Goal: Task Accomplishment & Management: Use online tool/utility

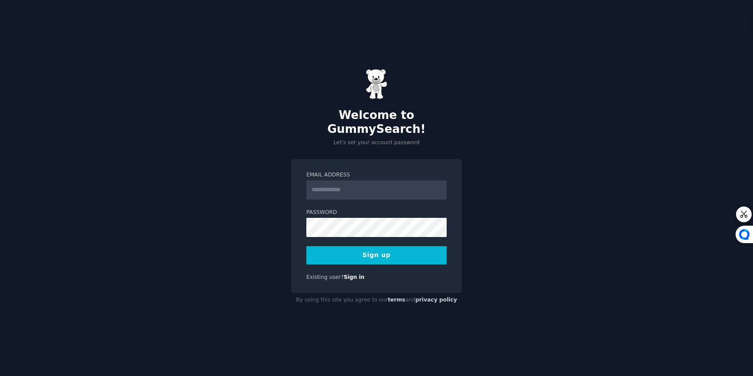
click at [345, 182] on input "Email Address" at bounding box center [376, 189] width 140 height 19
click at [183, 244] on div "Welcome to GummySearch! Let's set your account password Email Address Password …" at bounding box center [376, 188] width 753 height 376
click at [335, 188] on input "Email Address" at bounding box center [376, 189] width 140 height 19
type input "**********"
click at [306, 246] on button "Sign up" at bounding box center [376, 255] width 140 height 18
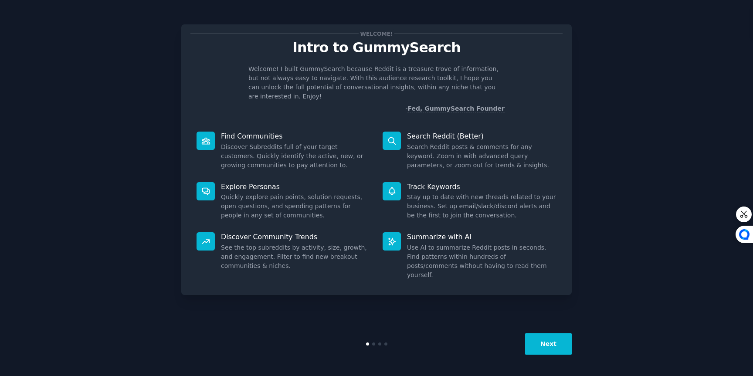
click at [531, 341] on button "Next" at bounding box center [548, 343] width 47 height 21
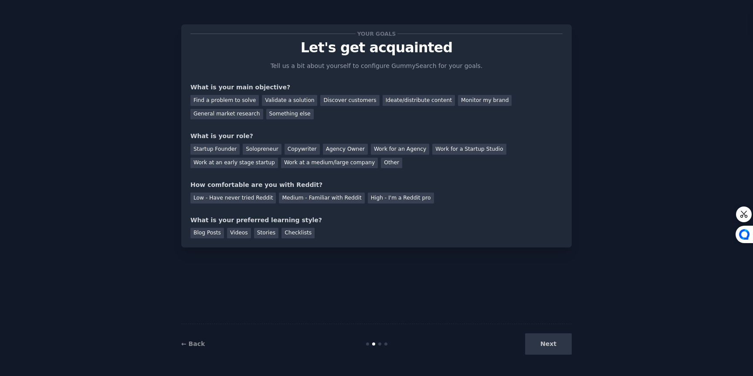
click at [531, 341] on div "Next" at bounding box center [506, 343] width 130 height 21
click at [553, 345] on div "Next" at bounding box center [506, 343] width 130 height 21
click at [272, 100] on div "Validate a solution" at bounding box center [289, 100] width 55 height 11
click at [228, 100] on div "Find a problem to solve" at bounding box center [224, 100] width 68 height 11
click at [278, 100] on div "Validate a solution" at bounding box center [289, 100] width 55 height 11
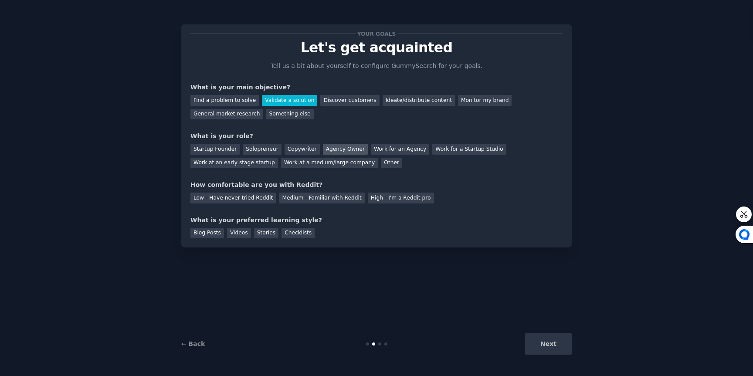
click at [349, 148] on div "Agency Owner" at bounding box center [345, 149] width 45 height 11
click at [307, 198] on div "Medium - Familiar with Reddit" at bounding box center [321, 198] width 85 height 11
click at [298, 231] on div "Checklists" at bounding box center [297, 233] width 33 height 11
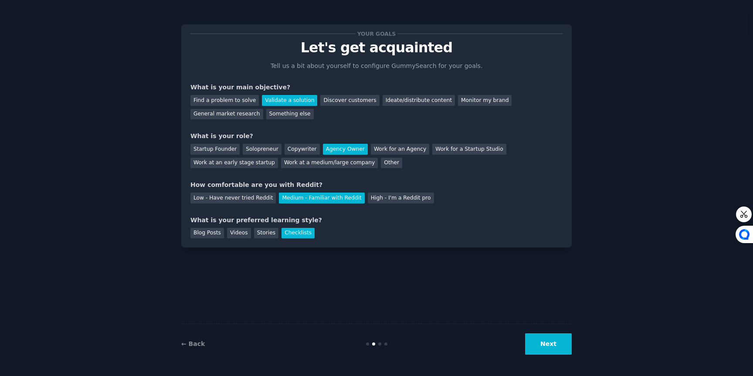
click at [538, 345] on button "Next" at bounding box center [548, 343] width 47 height 21
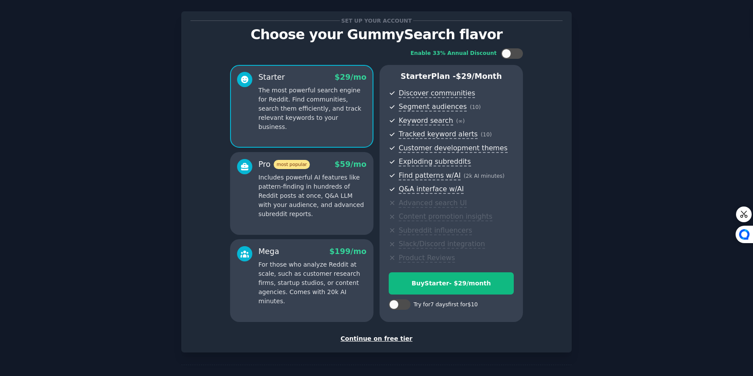
scroll to position [42, 0]
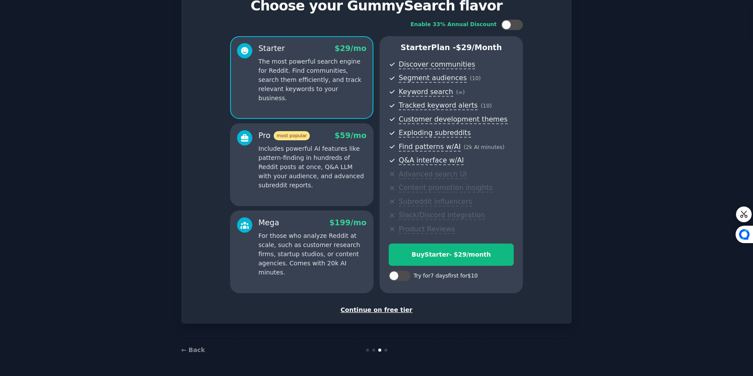
click at [386, 308] on div "Continue on free tier" at bounding box center [376, 309] width 372 height 9
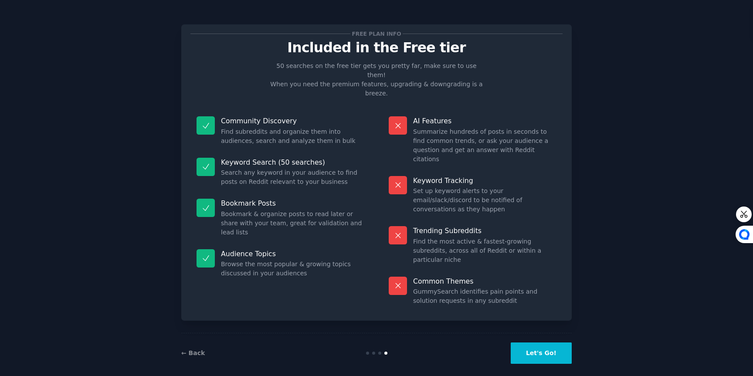
click at [538, 346] on button "Let's Go!" at bounding box center [541, 352] width 61 height 21
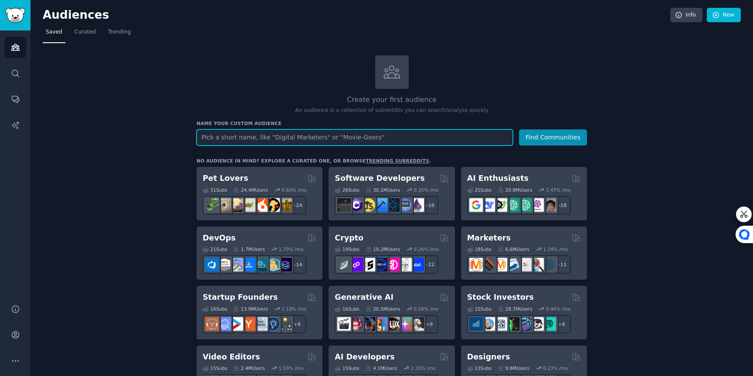
click at [296, 134] on input "text" at bounding box center [354, 137] width 316 height 16
type input "saas cmo"
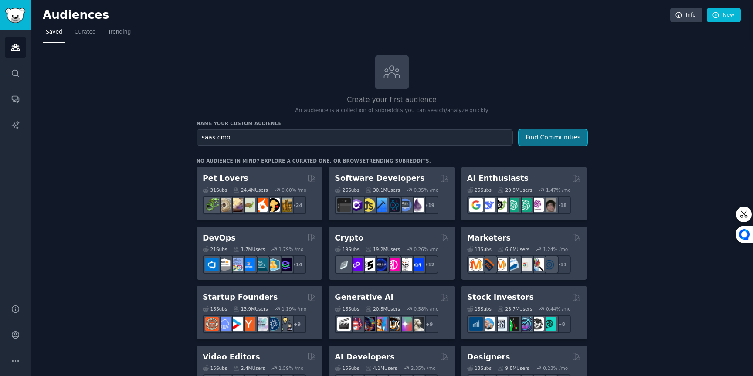
click at [545, 134] on button "Find Communities" at bounding box center [553, 137] width 68 height 16
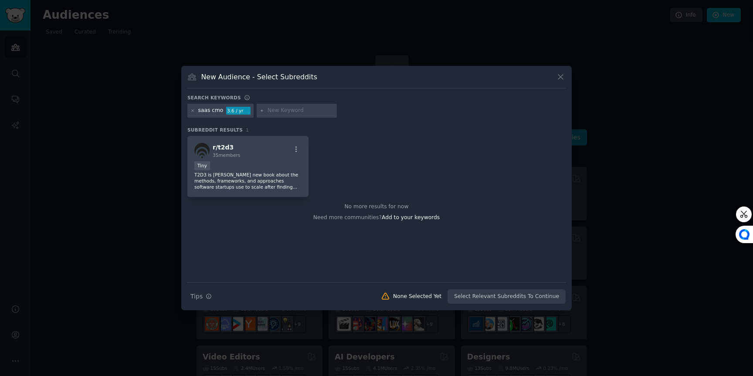
click at [233, 111] on div "3.6 / yr" at bounding box center [238, 111] width 24 height 8
click at [189, 112] on div "saas cmo 3.6 / yr" at bounding box center [220, 111] width 66 height 14
click at [194, 112] on icon at bounding box center [192, 110] width 5 height 5
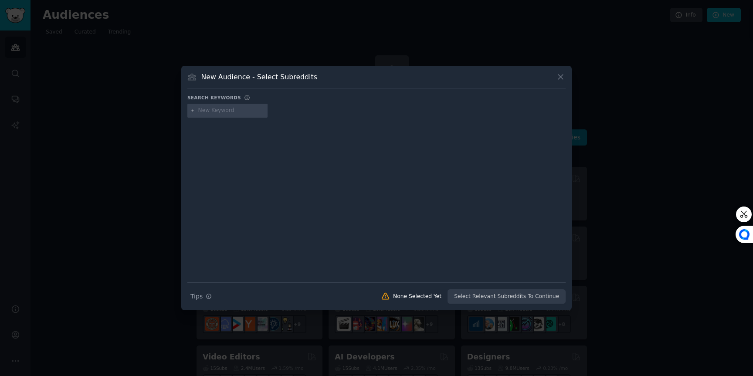
click at [210, 112] on input "text" at bounding box center [231, 111] width 66 height 8
type input "saas"
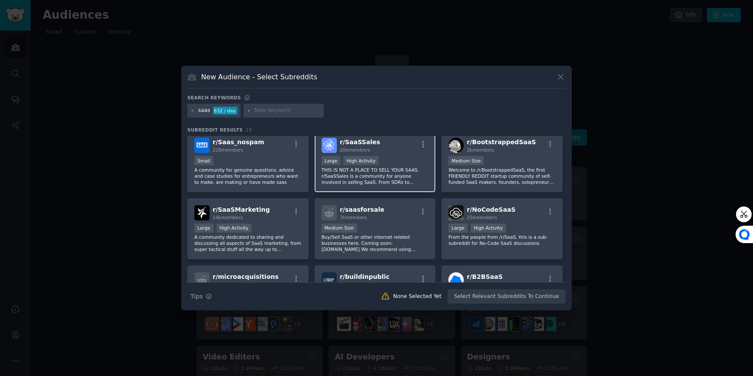
scroll to position [214, 0]
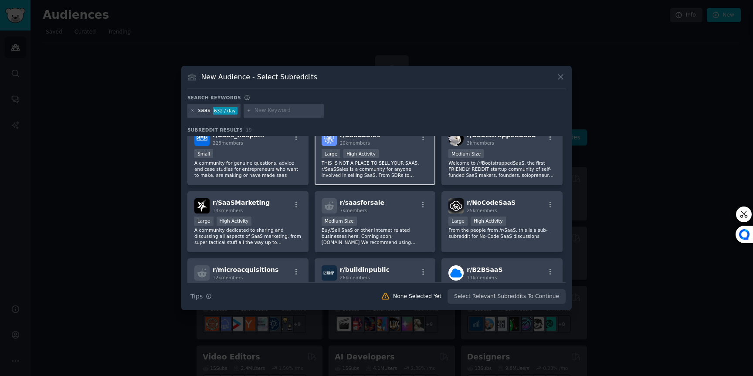
click at [391, 168] on p "THIS IS NOT A PLACE TO SELL YOUR SAAS. r/SaaSSales is a community for anyone in…" at bounding box center [375, 169] width 107 height 18
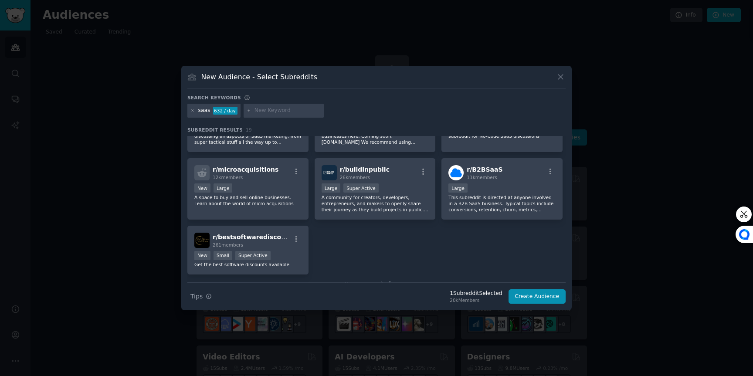
scroll to position [321, 0]
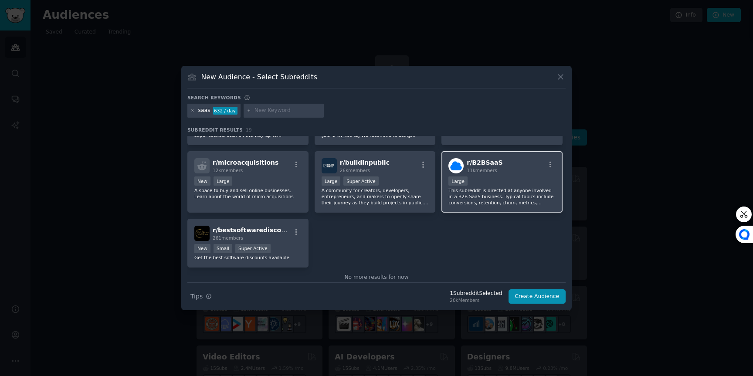
click at [475, 185] on div "Large" at bounding box center [501, 181] width 107 height 11
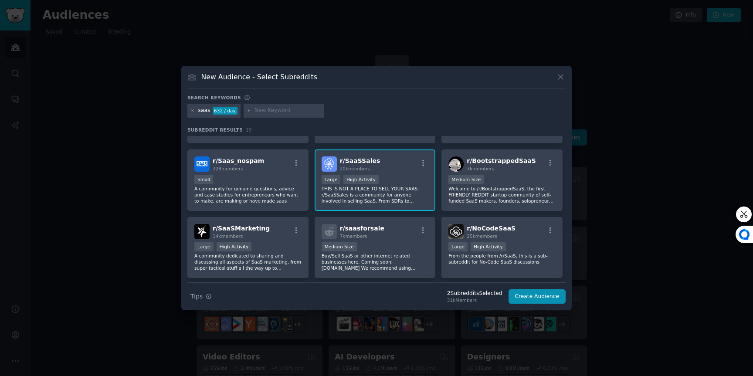
scroll to position [0, 0]
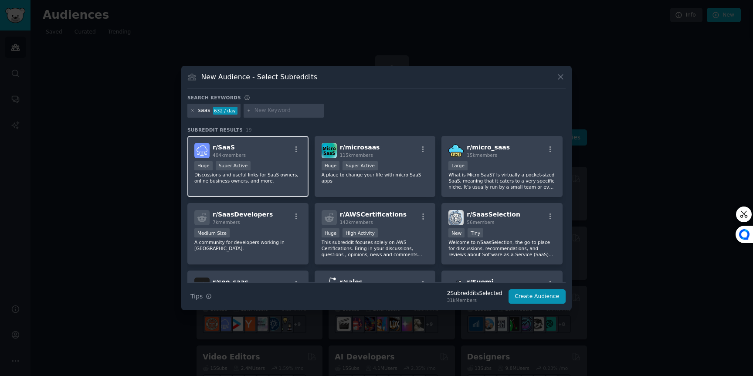
click at [277, 163] on div "Huge Super Active" at bounding box center [247, 166] width 107 height 11
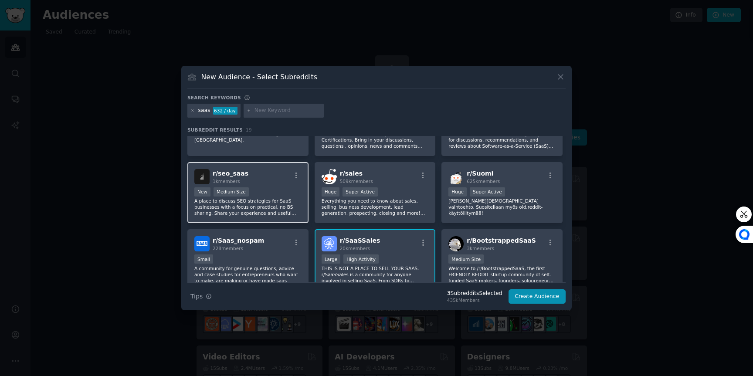
scroll to position [109, 0]
click at [261, 211] on p "A place to discuss SEO strategies for SaaS businesses with a focus on practical…" at bounding box center [247, 206] width 107 height 18
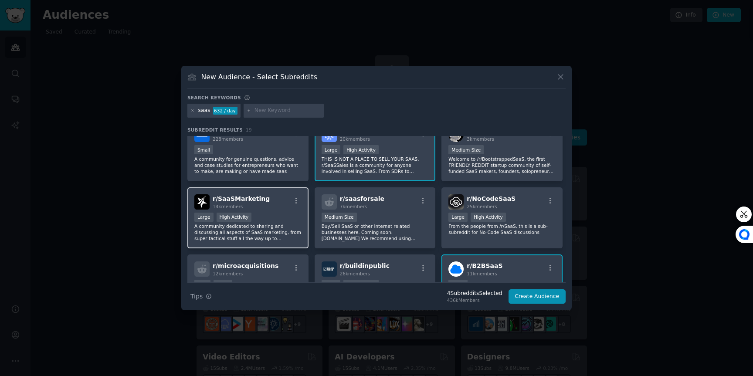
scroll to position [222, 0]
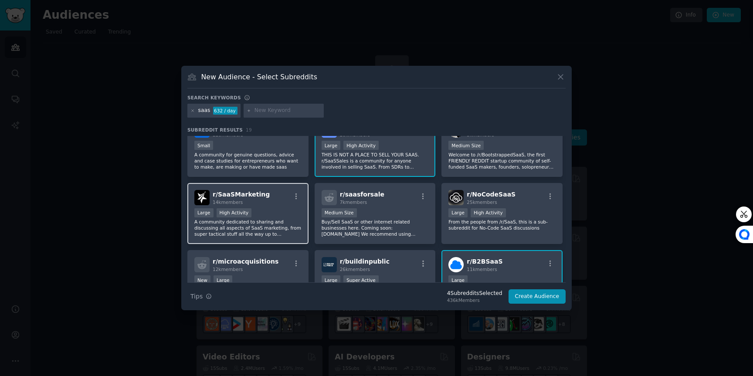
click at [262, 232] on p "A community dedicated to sharing and discussing all aspects of SaaS marketing, …" at bounding box center [247, 228] width 107 height 18
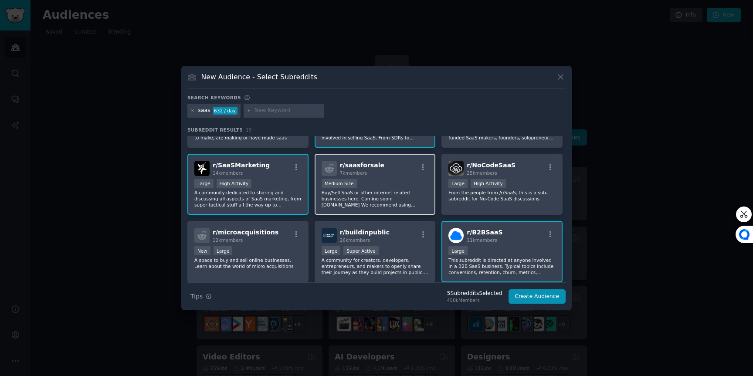
scroll to position [279, 0]
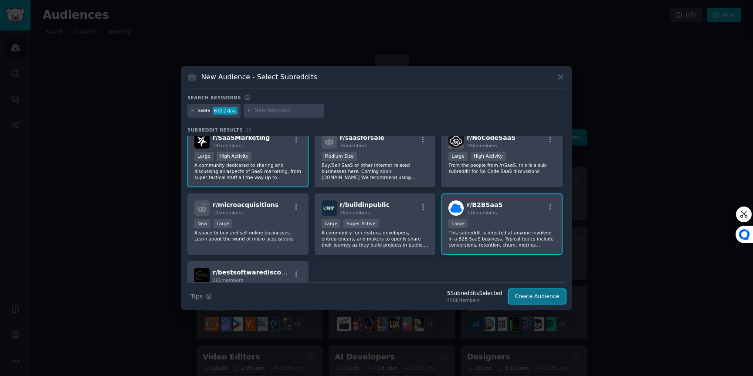
click at [539, 295] on button "Create Audience" at bounding box center [537, 296] width 58 height 15
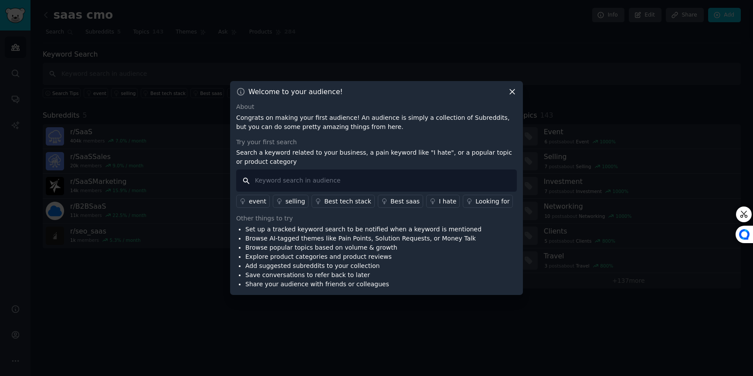
click at [278, 183] on input "text" at bounding box center [376, 180] width 281 height 22
click at [288, 183] on input "text" at bounding box center [376, 180] width 281 height 22
paste input "SaaS content ROI"
type input "SaaS content ROI"
click at [337, 182] on input "SaaS content ROI" at bounding box center [376, 180] width 281 height 22
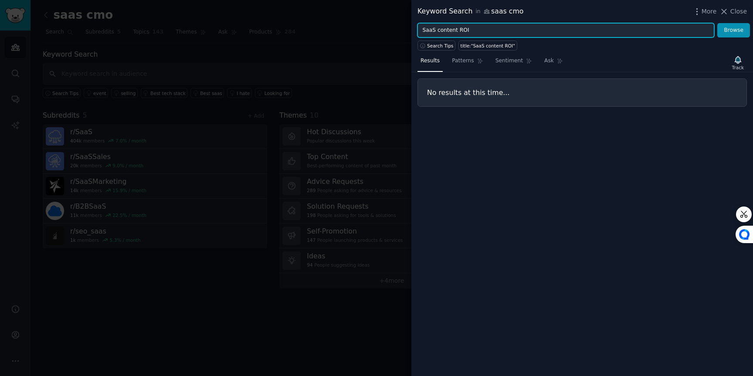
click at [470, 29] on input "SaaS content ROI" at bounding box center [565, 30] width 297 height 15
click at [717, 23] on button "Browse" at bounding box center [733, 30] width 33 height 15
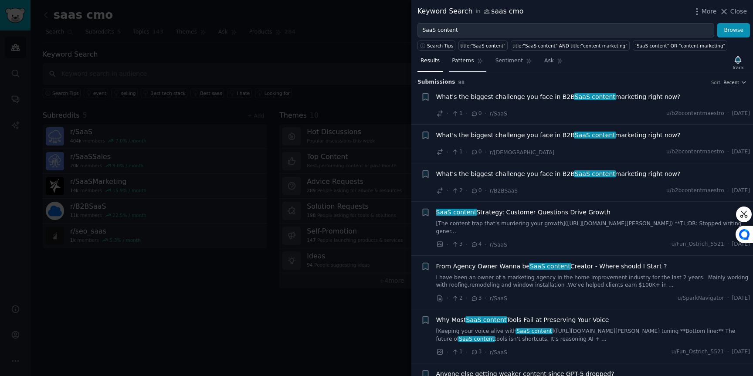
click at [468, 62] on span "Patterns" at bounding box center [463, 61] width 22 height 8
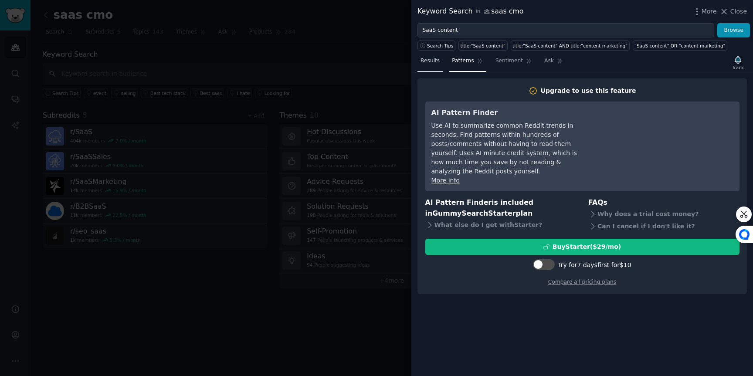
click at [433, 58] on span "Results" at bounding box center [429, 61] width 19 height 8
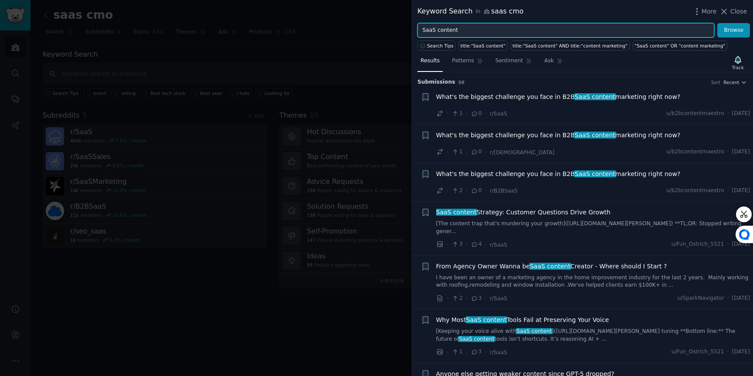
click at [447, 29] on input "SaaS content" at bounding box center [565, 30] width 297 height 15
click at [717, 23] on button "Browse" at bounding box center [733, 30] width 33 height 15
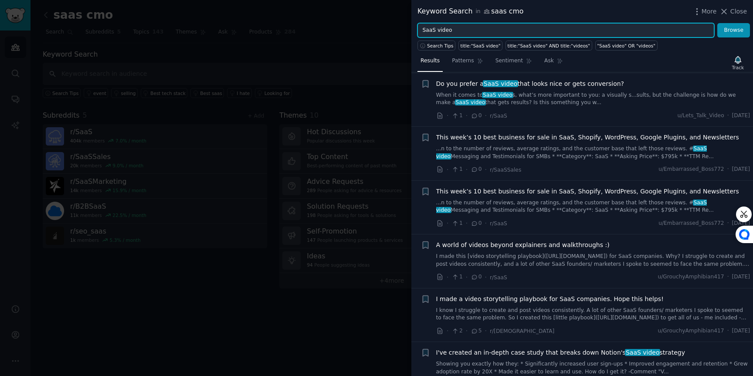
scroll to position [456, 0]
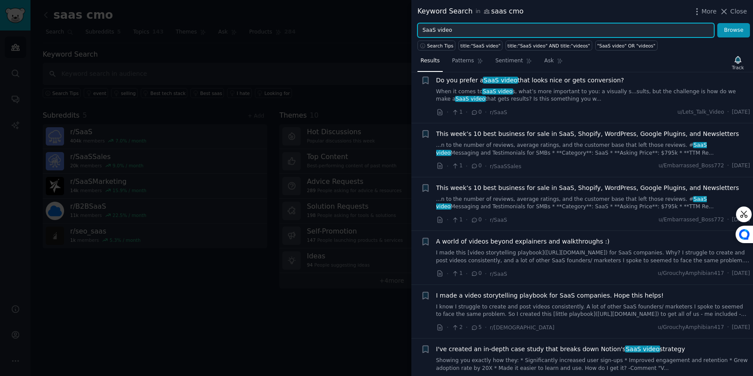
click at [447, 32] on input "SaaS video" at bounding box center [565, 30] width 297 height 15
type input "SaaS marketing"
click at [717, 23] on button "Browse" at bounding box center [733, 30] width 33 height 15
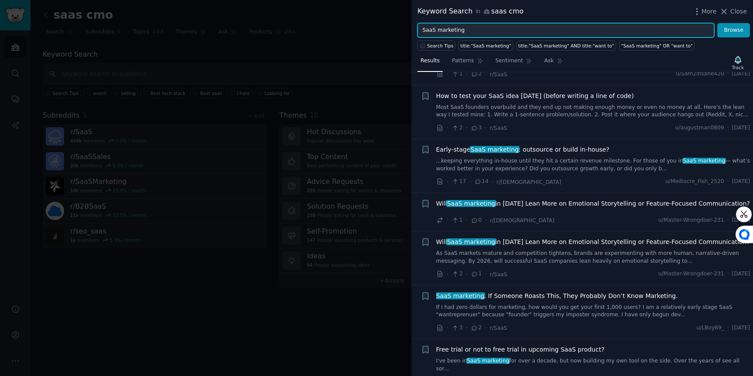
scroll to position [153, 0]
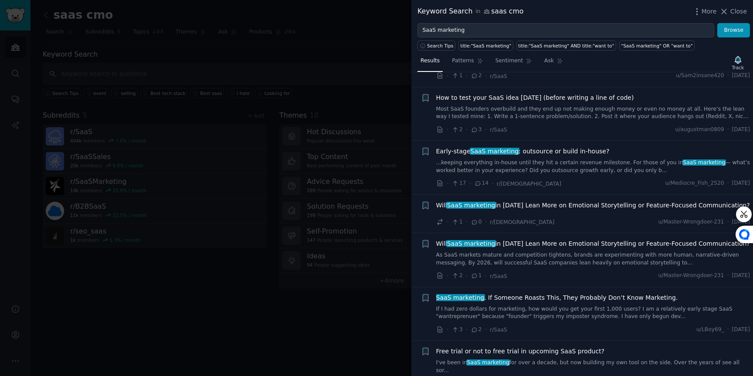
click at [522, 157] on div "Early-stage SaaS marketing : outsource or build in-house? ...keeping everything…" at bounding box center [593, 160] width 314 height 27
click at [499, 166] on link "...keeping everything in-house until they hit a certain revenue milestone. For …" at bounding box center [593, 166] width 314 height 15
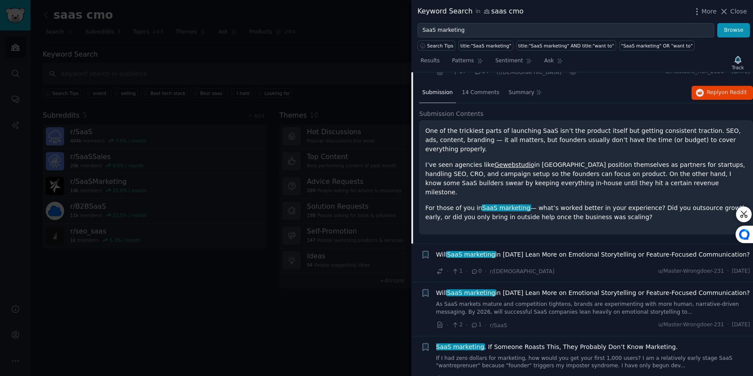
scroll to position [270, 0]
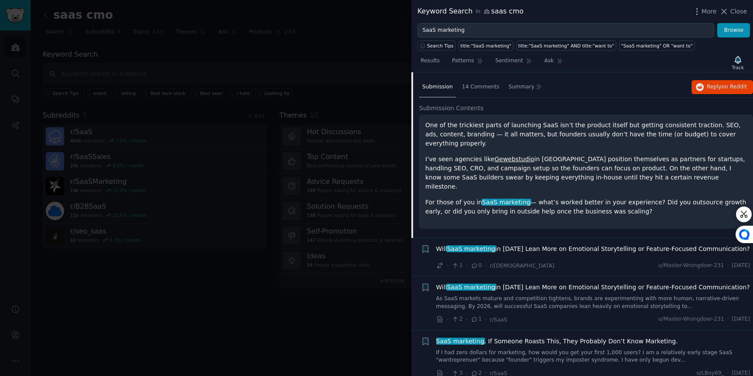
click at [555, 169] on p "I’ve seen agencies like Gewebstudio in [GEOGRAPHIC_DATA] position themselves as…" at bounding box center [586, 173] width 322 height 37
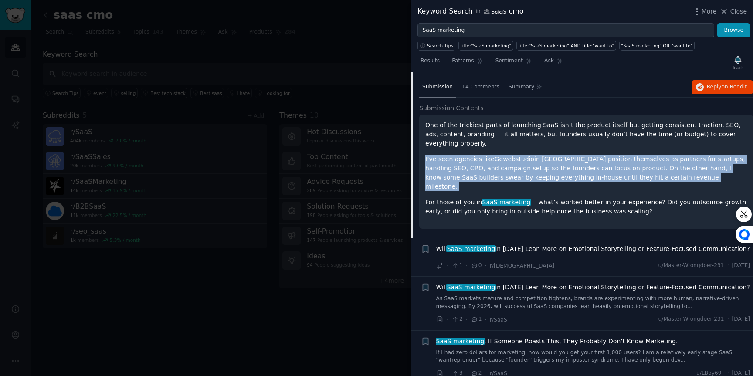
click at [483, 159] on p "I’ve seen agencies like Gewebstudio in [GEOGRAPHIC_DATA] position themselves as…" at bounding box center [586, 173] width 322 height 37
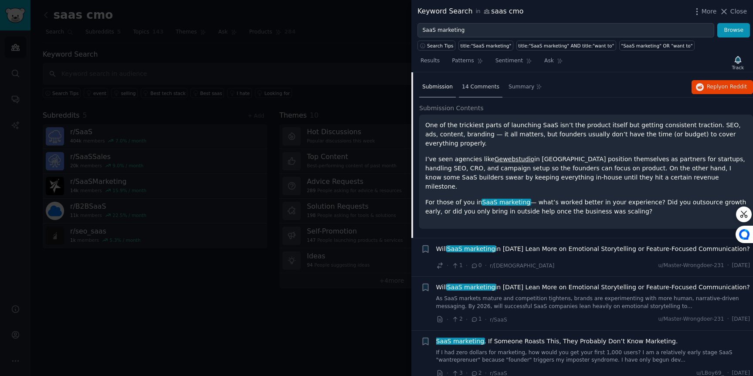
click at [469, 88] on span "14 Comments" at bounding box center [480, 87] width 37 height 8
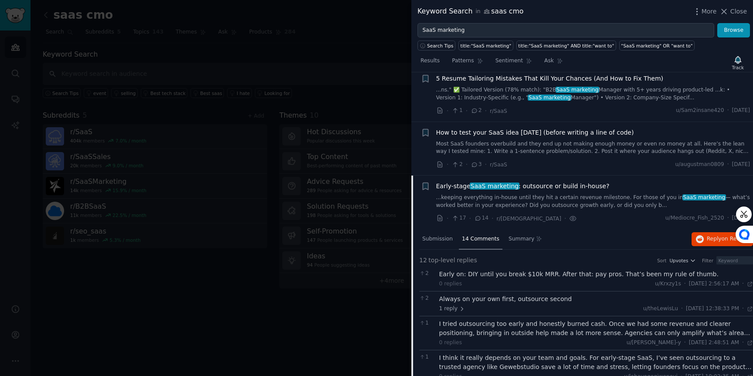
scroll to position [118, 0]
click at [424, 188] on icon "button" at bounding box center [425, 186] width 5 height 7
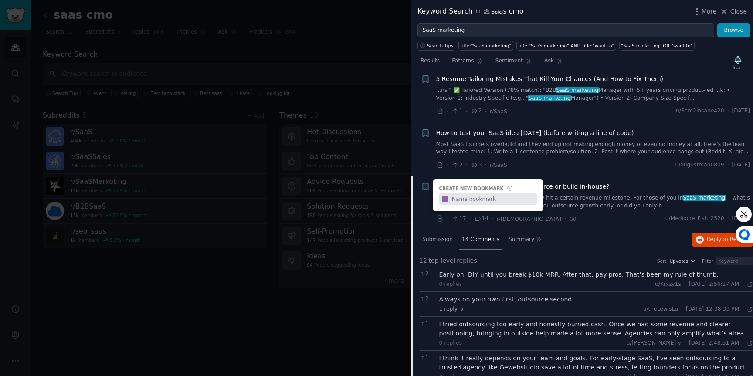
click at [598, 195] on link "...keeping everything in-house until they hit a certain revenue milestone. For …" at bounding box center [593, 201] width 314 height 15
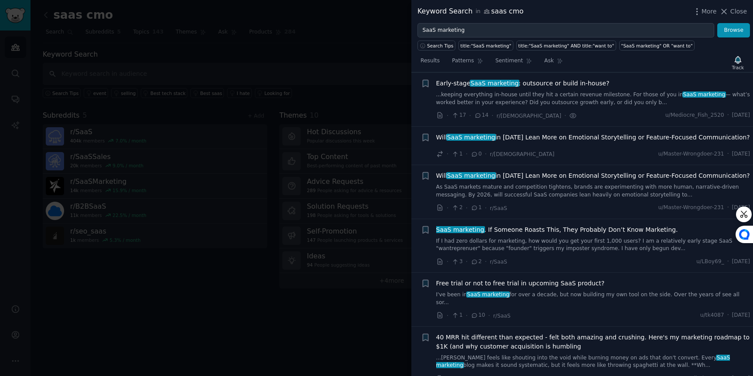
scroll to position [221, 0]
click at [252, 288] on div at bounding box center [376, 188] width 753 height 376
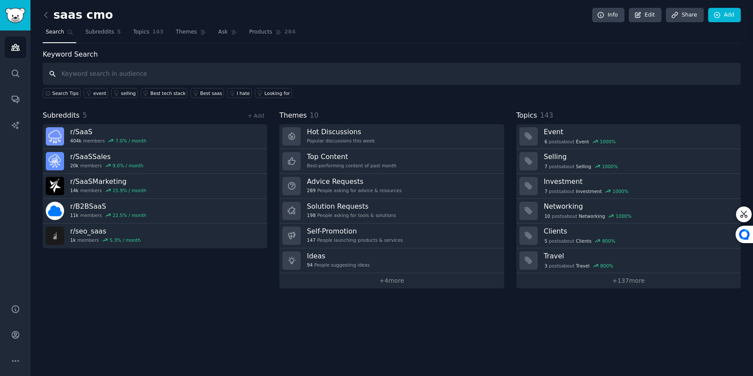
click at [166, 75] on input "text" at bounding box center [392, 74] width 698 height 22
type input "saas video marketing"
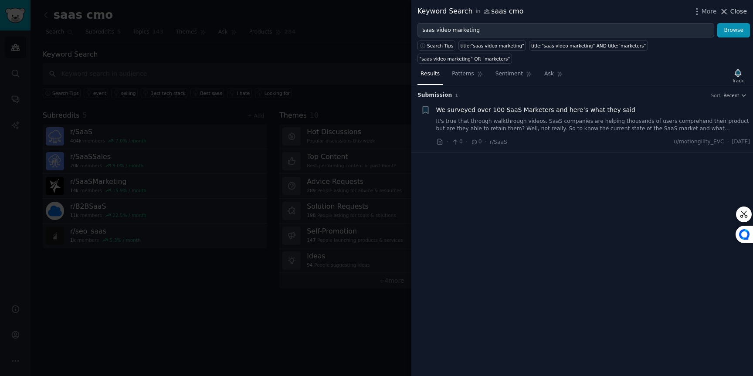
click at [735, 12] on span "Close" at bounding box center [738, 11] width 17 height 9
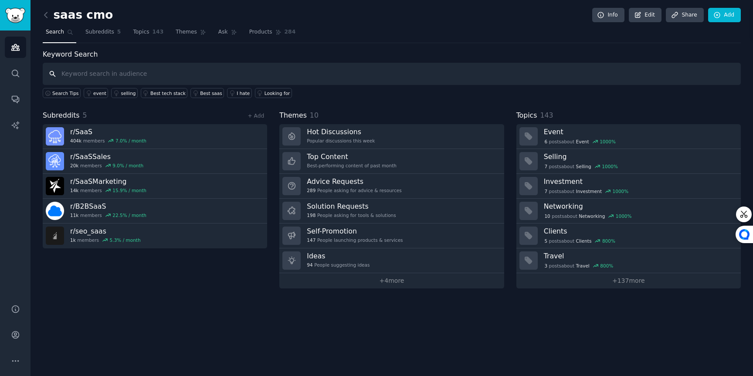
click at [122, 81] on input "text" at bounding box center [392, 74] width 698 height 22
type input "saas marketing"
click at [188, 30] on span "Themes" at bounding box center [186, 32] width 21 height 8
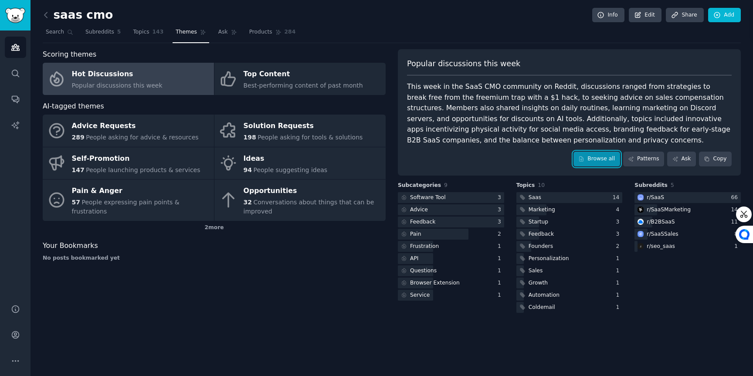
click at [601, 162] on link "Browse all" at bounding box center [596, 159] width 47 height 15
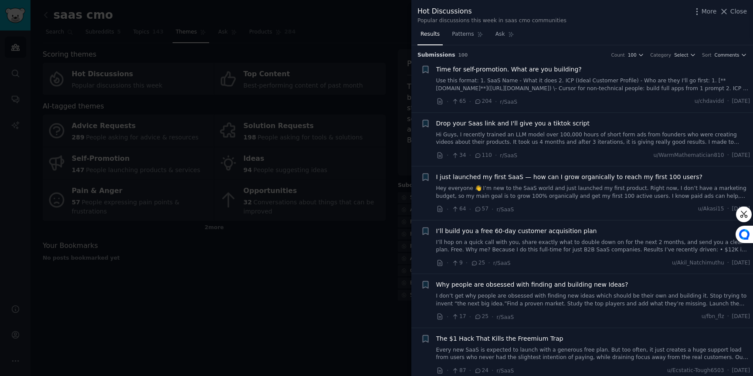
click at [514, 136] on link "Hi Guys, I recently trained an LLM model over 100,000 hours of short form ads f…" at bounding box center [593, 138] width 314 height 15
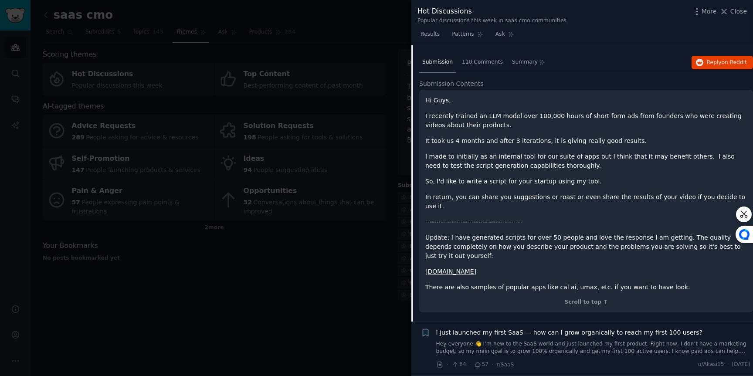
scroll to position [109, 0]
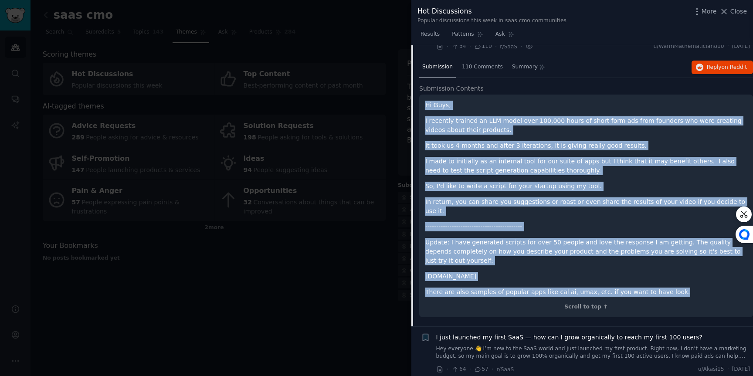
drag, startPoint x: 672, startPoint y: 281, endPoint x: 420, endPoint y: 105, distance: 307.3
click at [420, 105] on div "Hi Guys, I recently trained an LLM model over 100,000 hours of short form ads f…" at bounding box center [586, 206] width 334 height 223
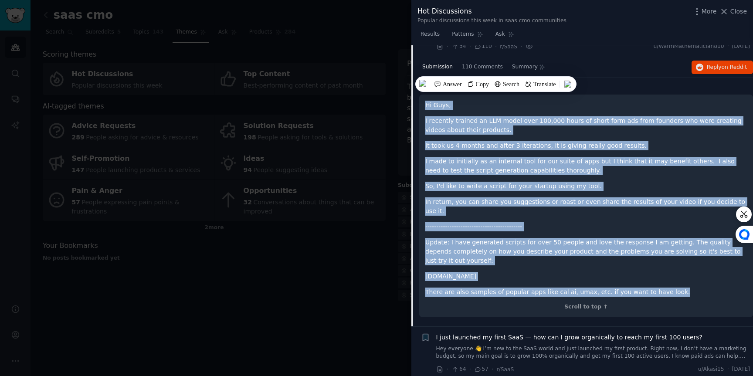
copy div "Hi Guys, I recently trained an LLM model over 100,000 hours of short form ads f…"
